Goal: Task Accomplishment & Management: Use online tool/utility

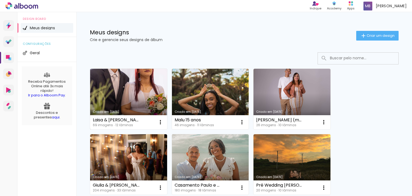
click at [114, 102] on link "Criado em [DATE]" at bounding box center [128, 99] width 77 height 61
